Goal: Information Seeking & Learning: Learn about a topic

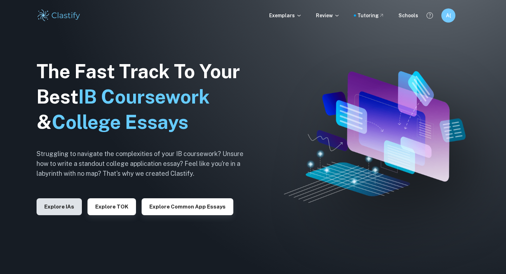
click at [51, 206] on button "Explore IAs" at bounding box center [59, 206] width 45 height 17
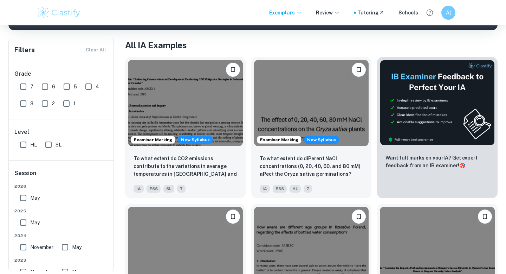
scroll to position [25, 0]
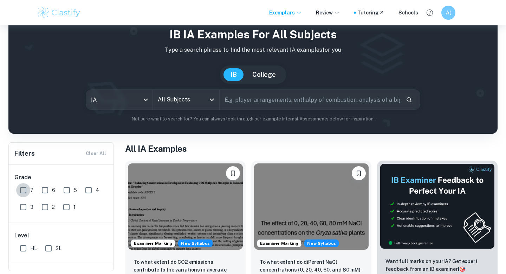
click at [23, 192] on input "7" at bounding box center [23, 190] width 14 height 14
checkbox input "true"
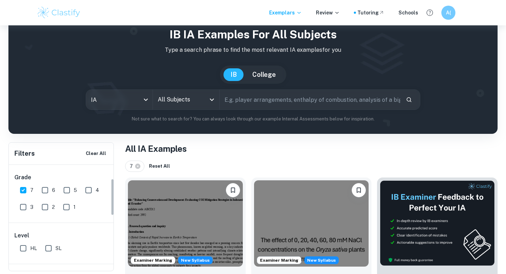
scroll to position [60, 0]
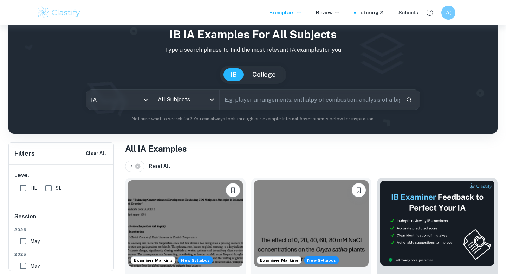
click at [56, 192] on label "SL" at bounding box center [51, 188] width 20 height 14
click at [56, 192] on input "SL" at bounding box center [48, 188] width 14 height 14
checkbox input "true"
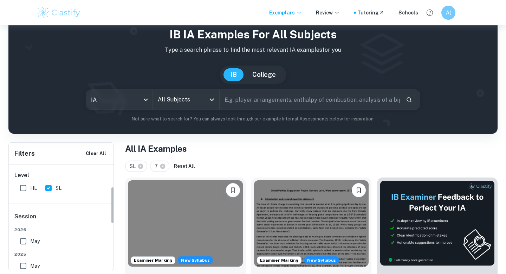
scroll to position [102, 0]
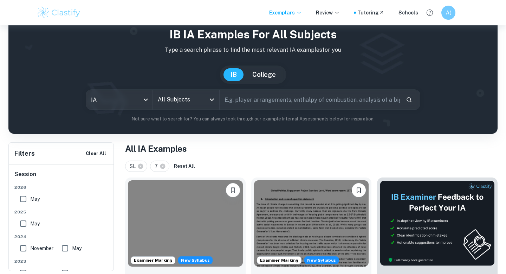
click at [26, 225] on input "May" at bounding box center [23, 223] width 14 height 14
checkbox input "true"
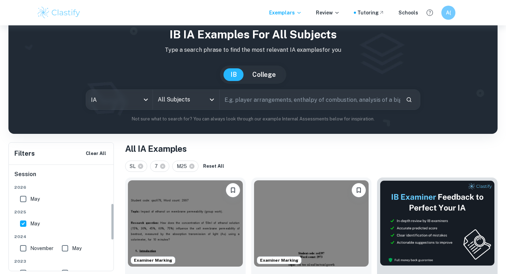
scroll to position [140, 0]
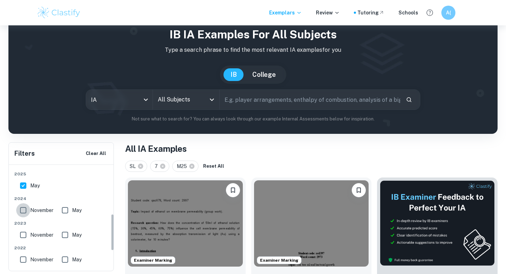
click at [26, 212] on input "November" at bounding box center [23, 210] width 14 height 14
checkbox input "true"
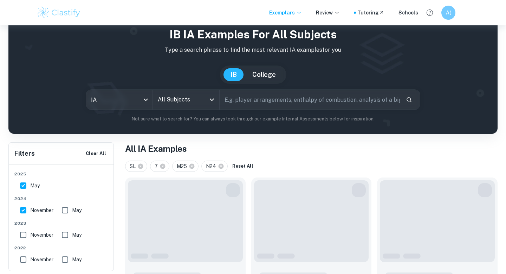
click at [58, 210] on input "May" at bounding box center [65, 210] width 14 height 14
checkbox input "true"
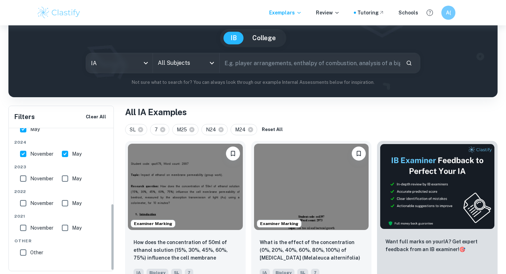
scroll to position [197, 0]
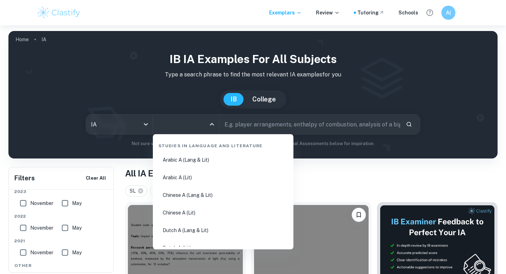
click at [200, 128] on input "All Subjects" at bounding box center [181, 123] width 50 height 13
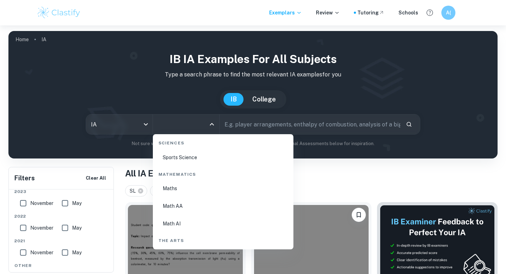
scroll to position [1201, 0]
click at [196, 189] on li "Math AA" at bounding box center [223, 190] width 135 height 16
type input "Math AA"
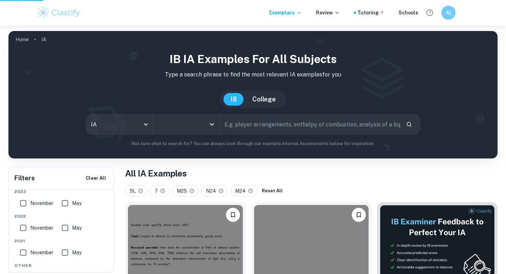
click at [255, 126] on input "text" at bounding box center [310, 124] width 181 height 20
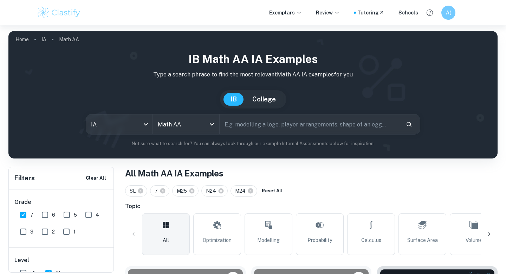
click at [274, 130] on input "text" at bounding box center [310, 124] width 181 height 20
type input "Pearsons Correlation Coefficient"
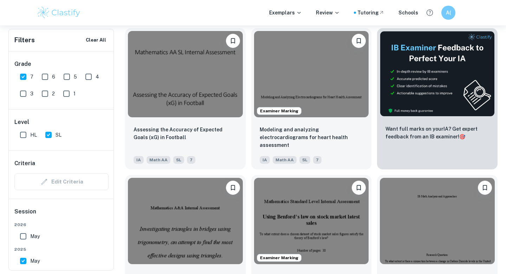
scroll to position [253, 0]
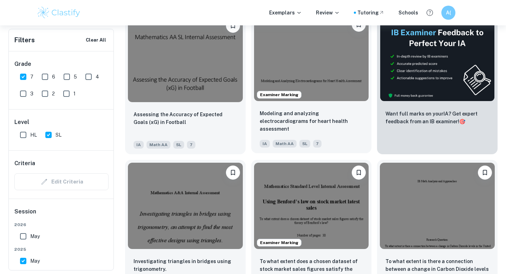
click at [314, 81] on img at bounding box center [311, 58] width 115 height 86
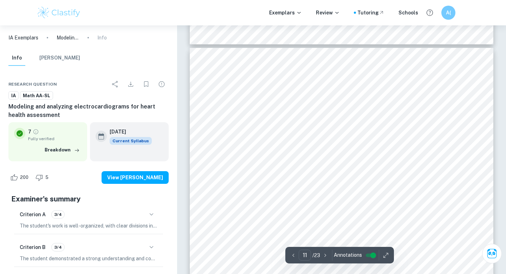
scroll to position [4371, 0]
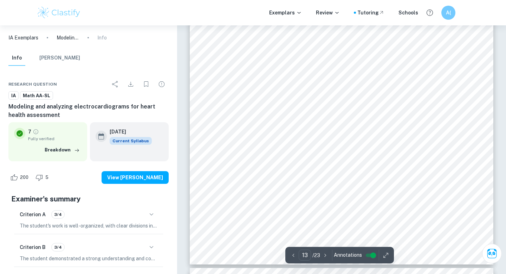
type input "14"
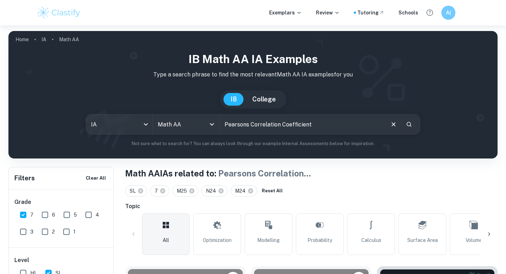
scroll to position [70, 0]
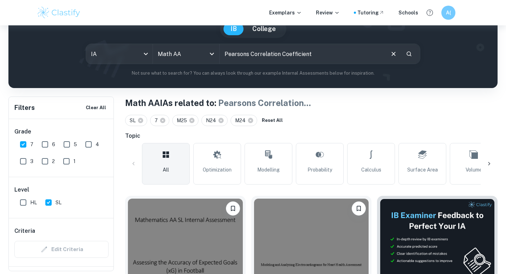
click at [394, 53] on icon "Clear" at bounding box center [394, 54] width 8 height 8
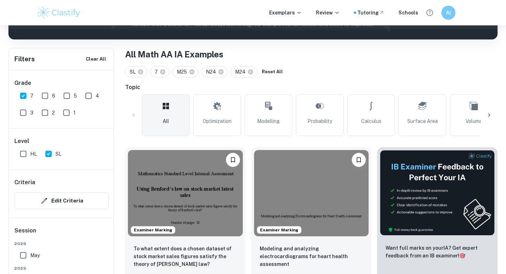
scroll to position [135, 0]
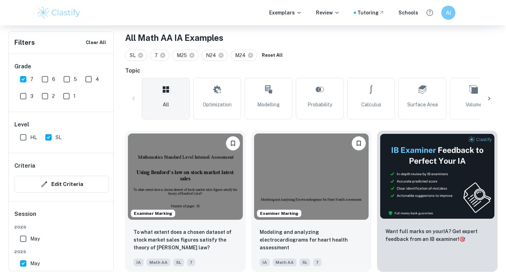
click at [491, 98] on icon at bounding box center [489, 98] width 7 height 7
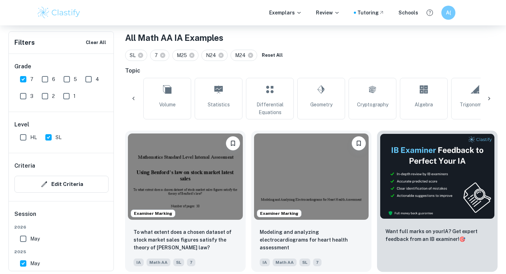
scroll to position [0, 330]
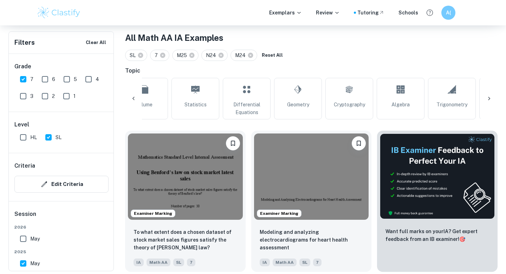
click at [491, 98] on icon at bounding box center [489, 98] width 7 height 7
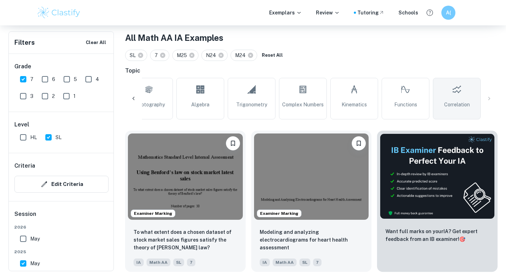
click at [466, 104] on span "Correlation" at bounding box center [458, 105] width 26 height 8
type input "Correlation"
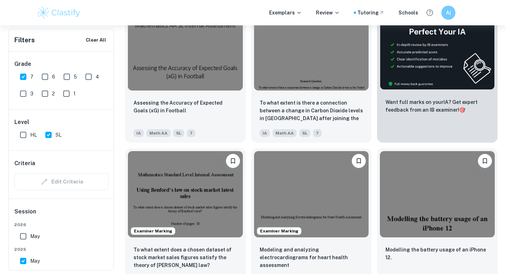
scroll to position [270, 0]
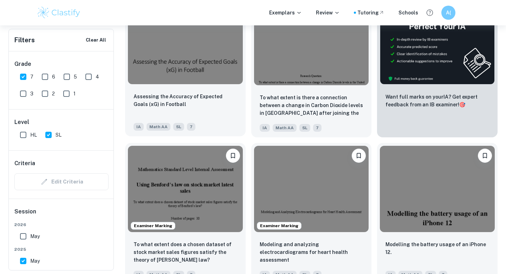
click at [216, 71] on img at bounding box center [185, 41] width 115 height 86
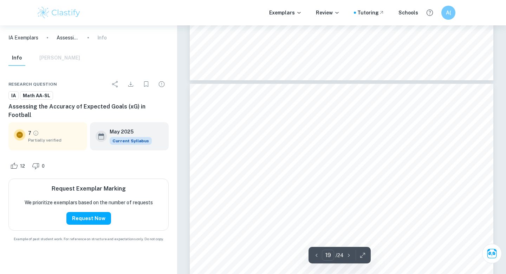
scroll to position [7257, 0]
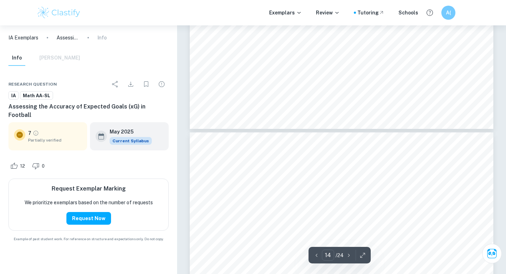
type input "13"
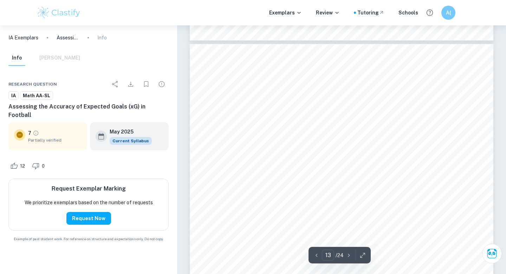
scroll to position [4873, 0]
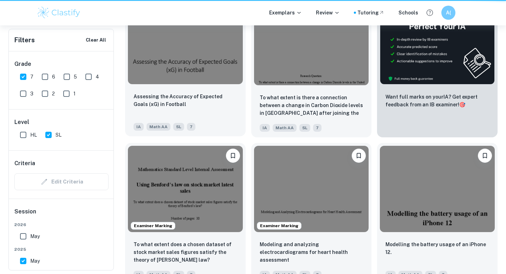
scroll to position [0, 497]
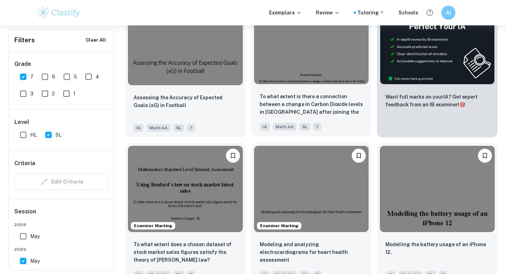
click at [317, 84] on div at bounding box center [311, 41] width 121 height 92
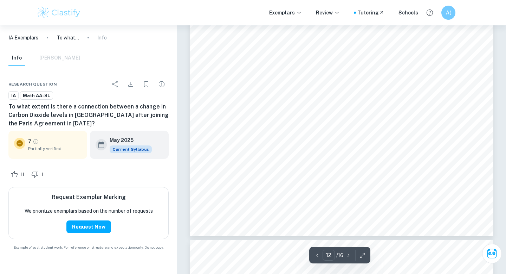
scroll to position [4753, 0]
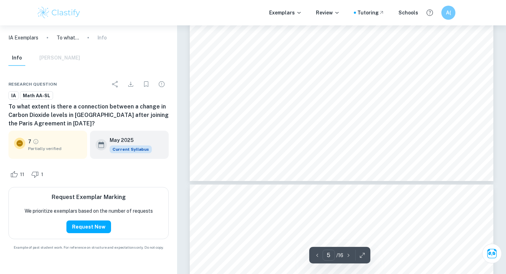
type input "6"
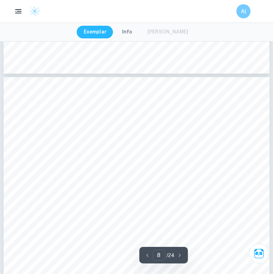
scroll to position [2567, 0]
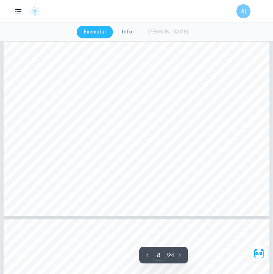
type input "9"
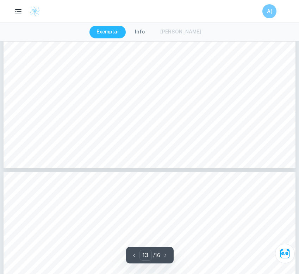
scroll to position [4597, 0]
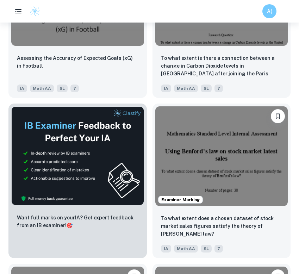
scroll to position [394, 0]
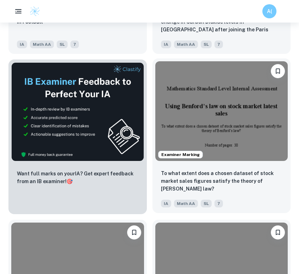
click at [178, 135] on img at bounding box center [221, 110] width 133 height 99
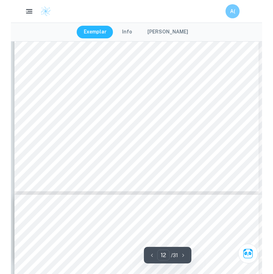
scroll to position [3936, 0]
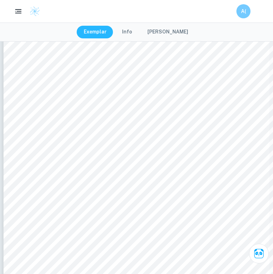
type input "11"
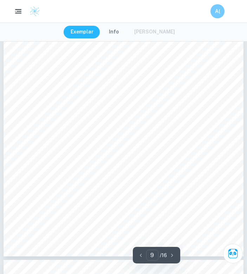
scroll to position [2692, 0]
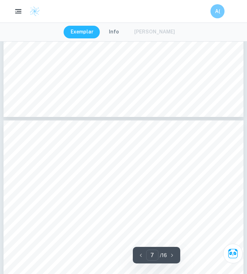
type input "8"
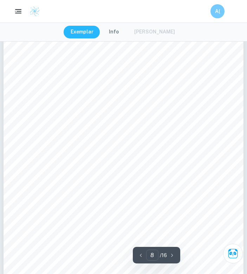
scroll to position [2318, 0]
